Goal: Transaction & Acquisition: Register for event/course

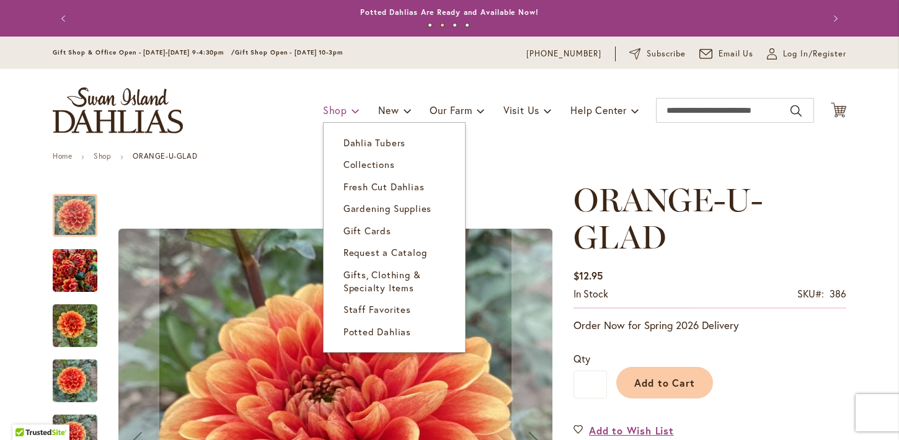
click at [341, 110] on span "Shop" at bounding box center [335, 109] width 24 height 13
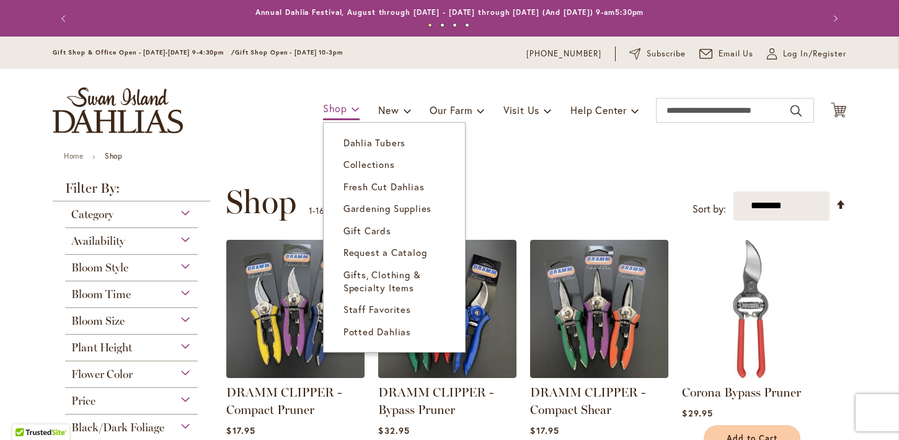
click at [346, 106] on link "Shop" at bounding box center [341, 110] width 37 height 22
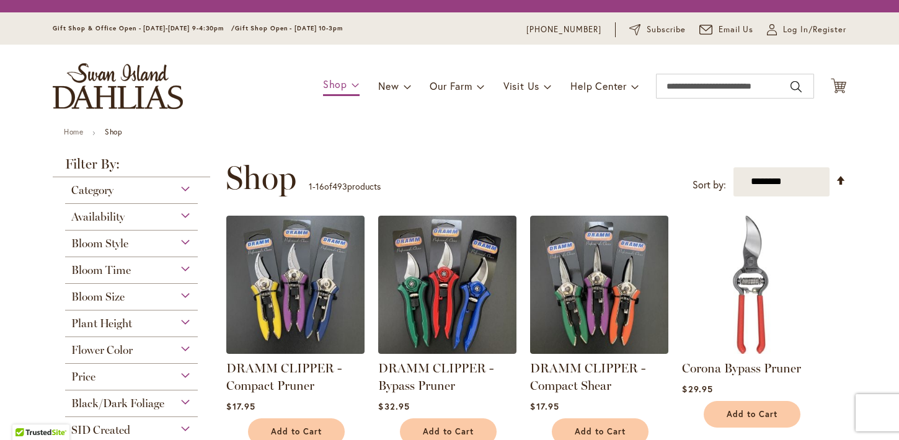
click at [351, 86] on span at bounding box center [355, 84] width 8 height 20
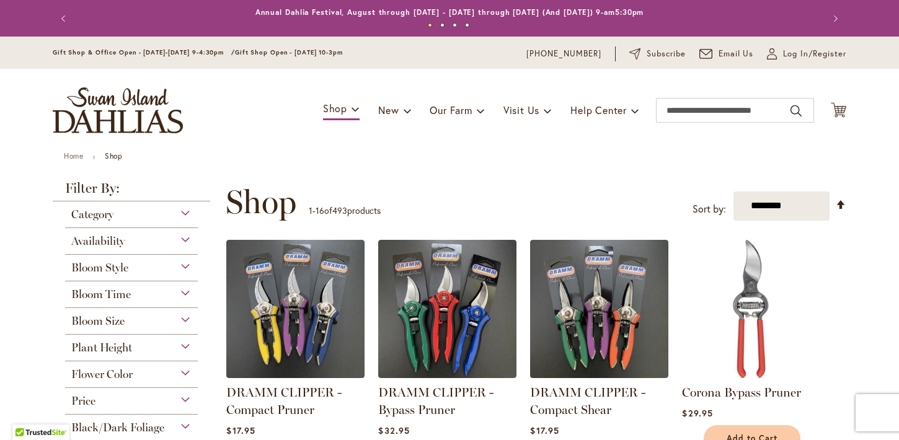
click at [351, 87] on div "Toggle Nav Shop Dahlia Tubers Collections Fresh Cut Dahlias Gardening Supplies …" at bounding box center [449, 110] width 818 height 83
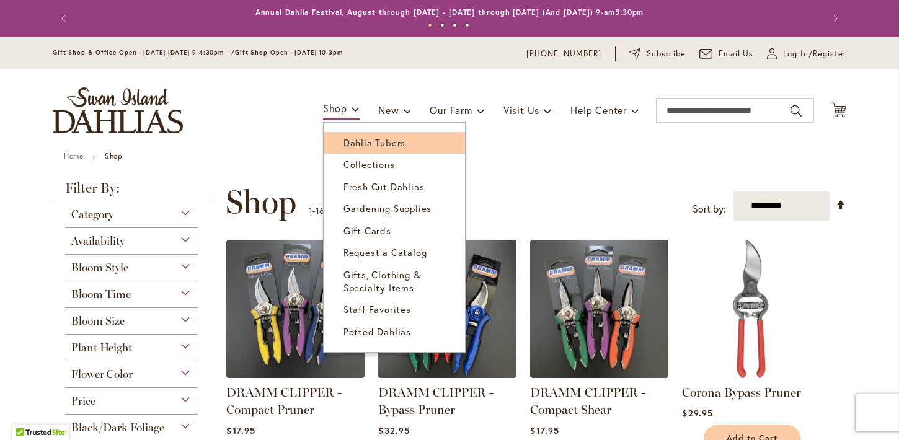
click at [347, 135] on link "Dahlia Tubers" at bounding box center [393, 143] width 141 height 22
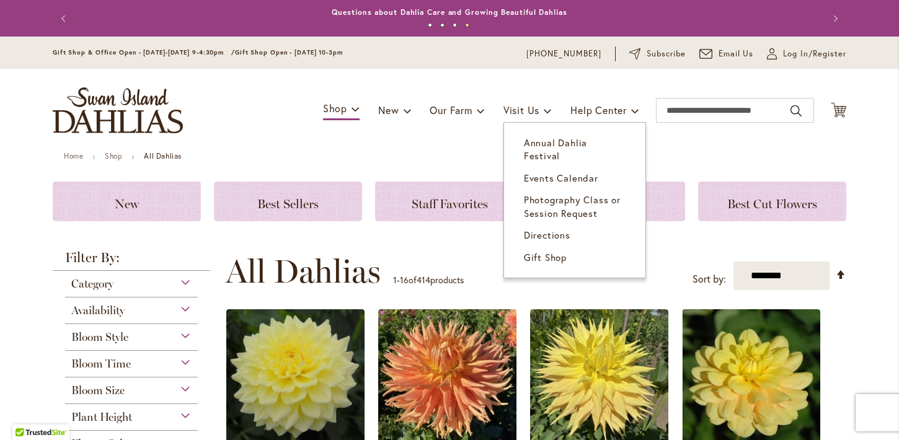
click at [546, 138] on span "Annual Dahlia Festival" at bounding box center [555, 148] width 63 height 25
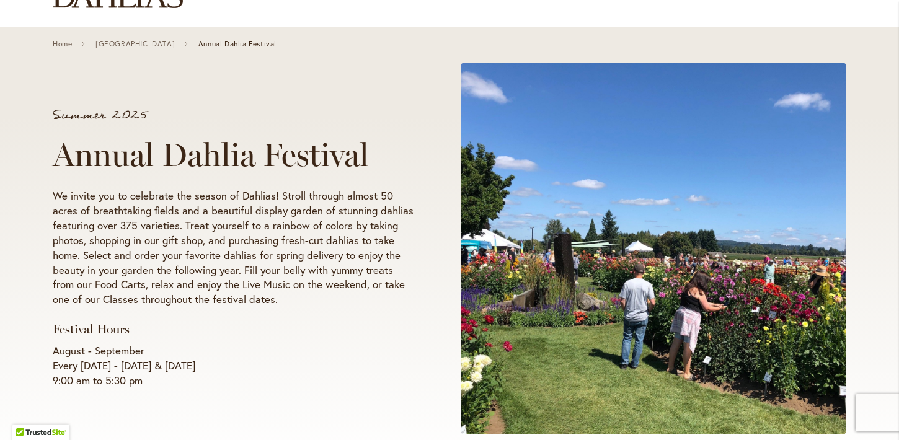
scroll to position [126, 0]
